Goal: Check status: Check status

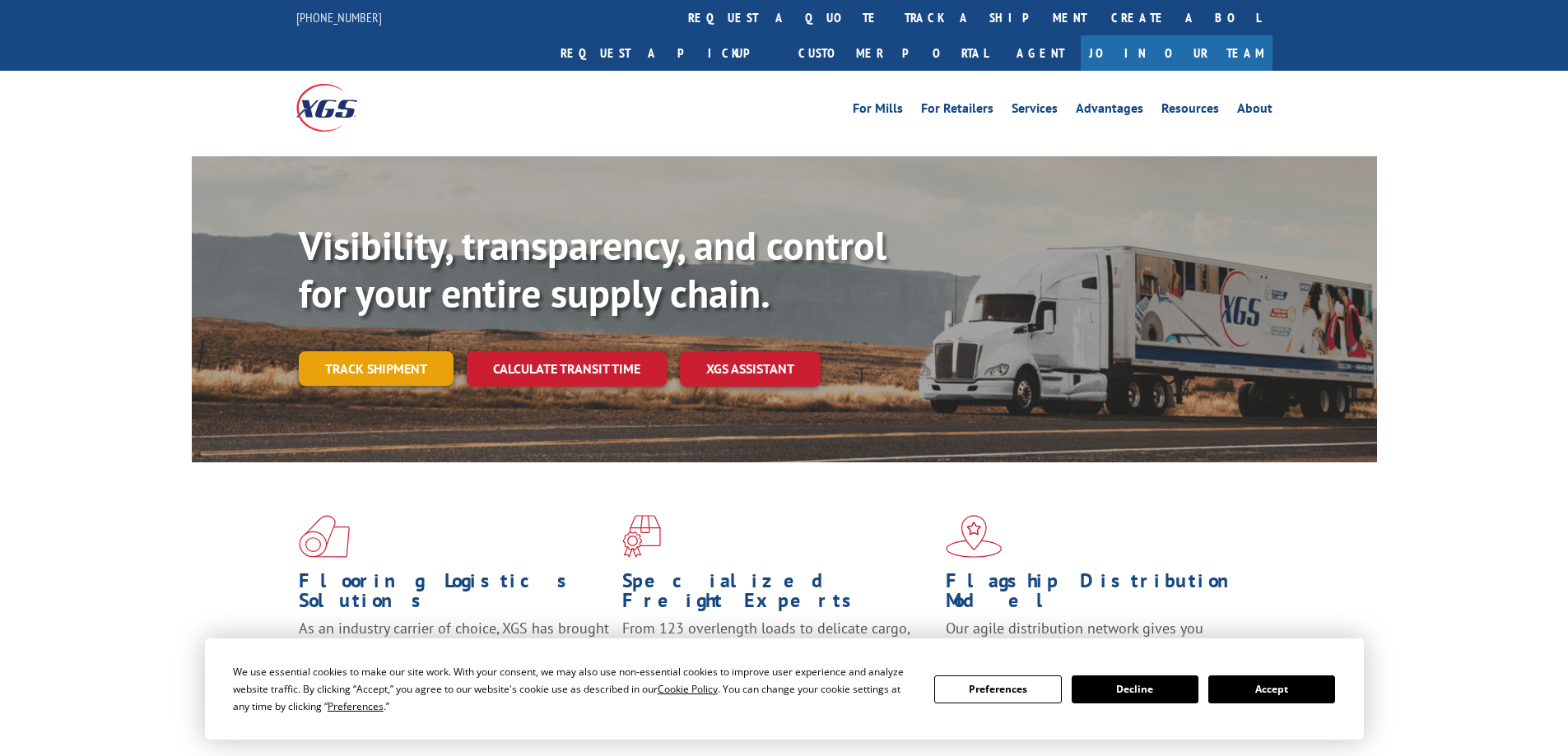
click at [415, 352] on link "Track shipment" at bounding box center [376, 368] width 155 height 34
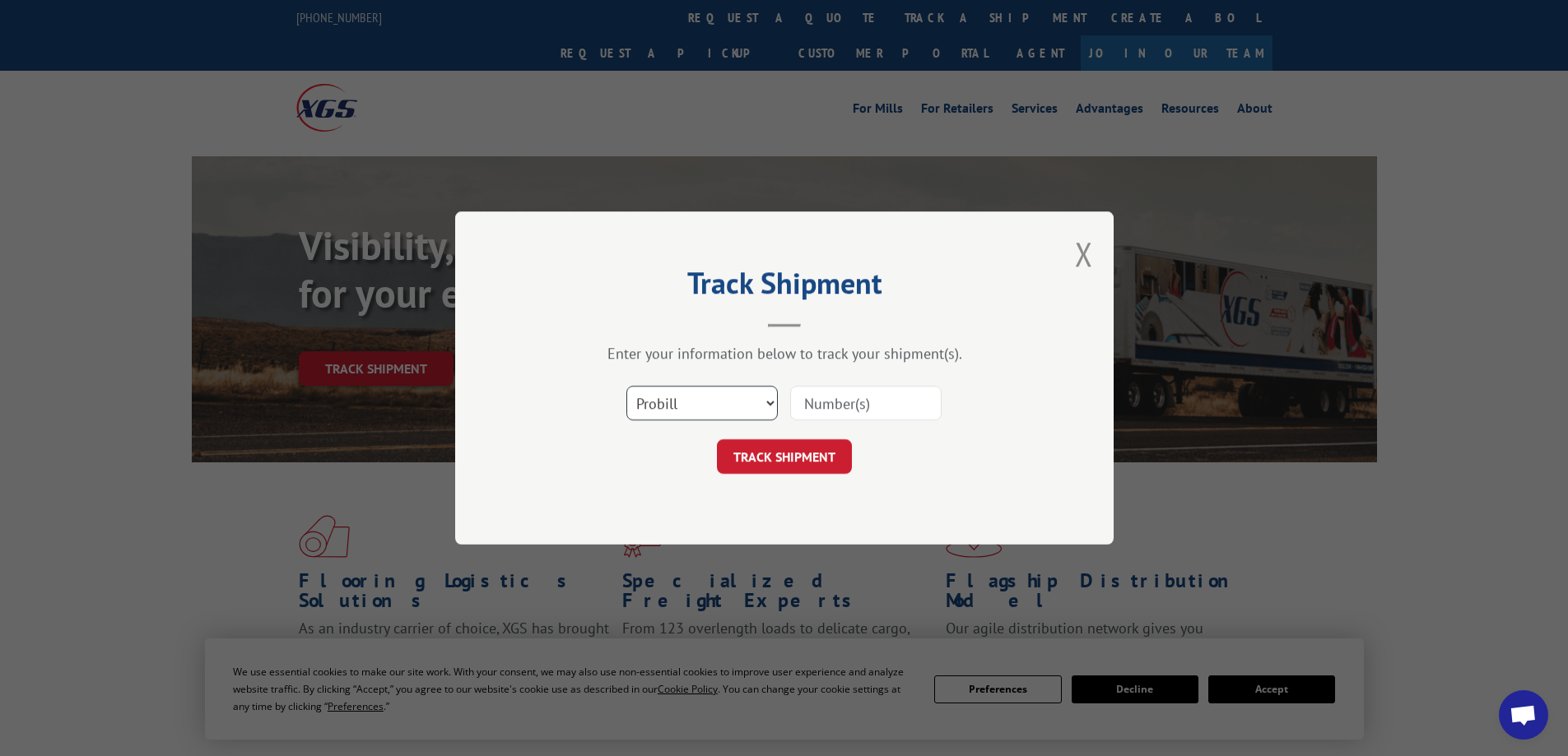
click at [728, 407] on select "Select category... Probill BOL PO" at bounding box center [702, 403] width 152 height 34
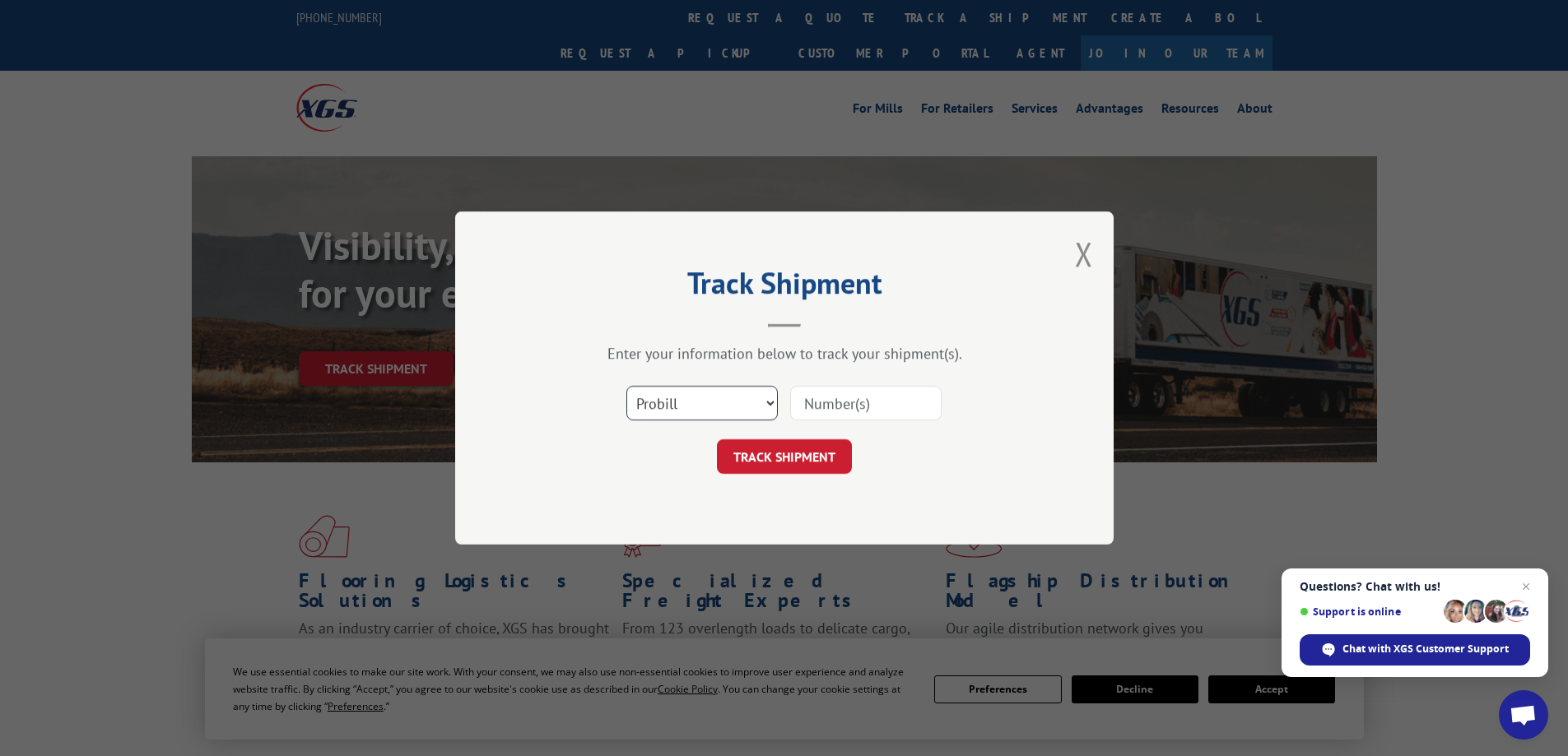
select select "po"
click at [626, 386] on select "Select category... Probill BOL PO" at bounding box center [702, 403] width 152 height 34
paste input "11569146"
type input "11569146"
click at [806, 451] on button "TRACK SHIPMENT" at bounding box center [784, 456] width 135 height 34
